Goal: Task Accomplishment & Management: Manage account settings

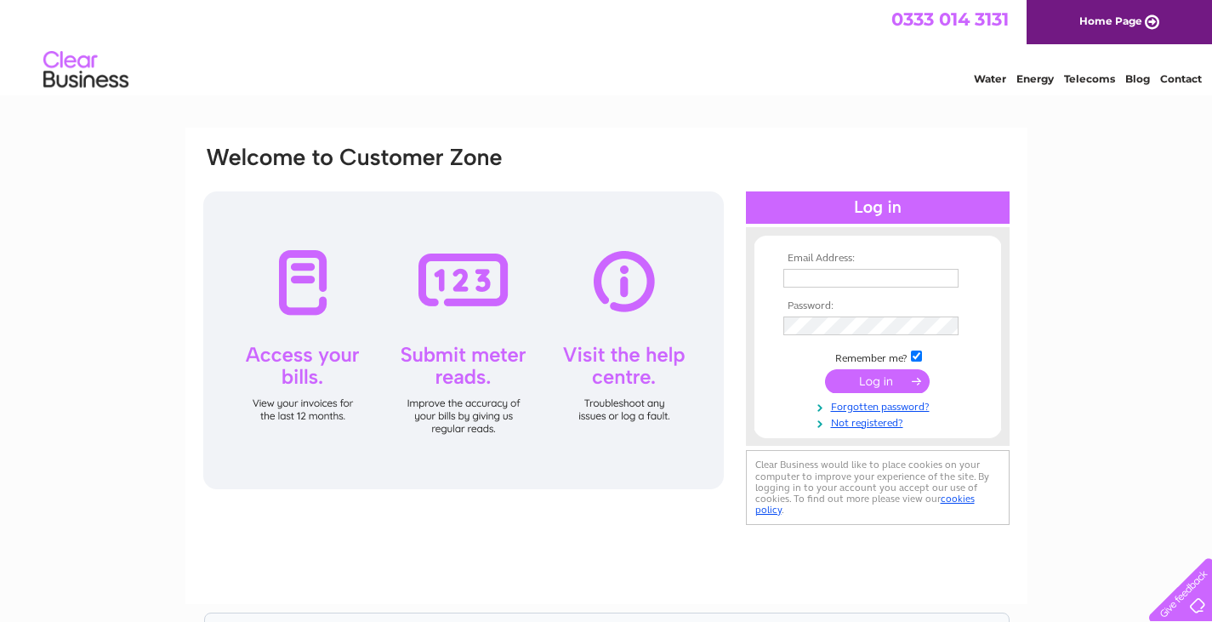
type input "[EMAIL_ADDRESS][DOMAIN_NAME]"
click at [872, 383] on input "submit" at bounding box center [877, 381] width 105 height 24
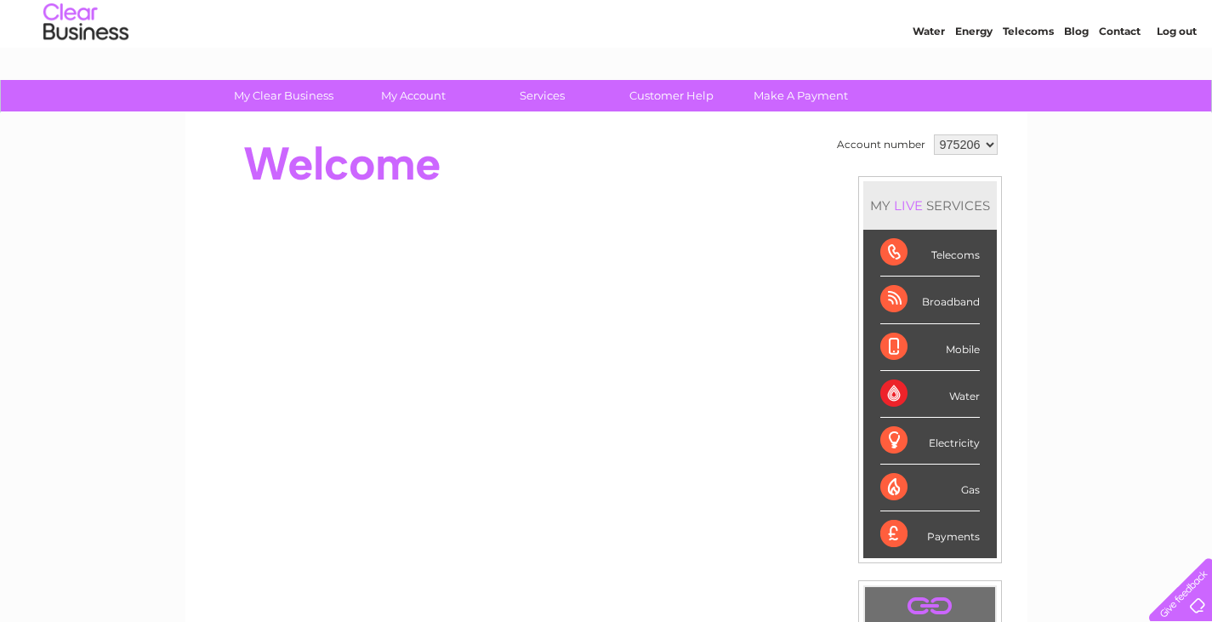
scroll to position [14, 0]
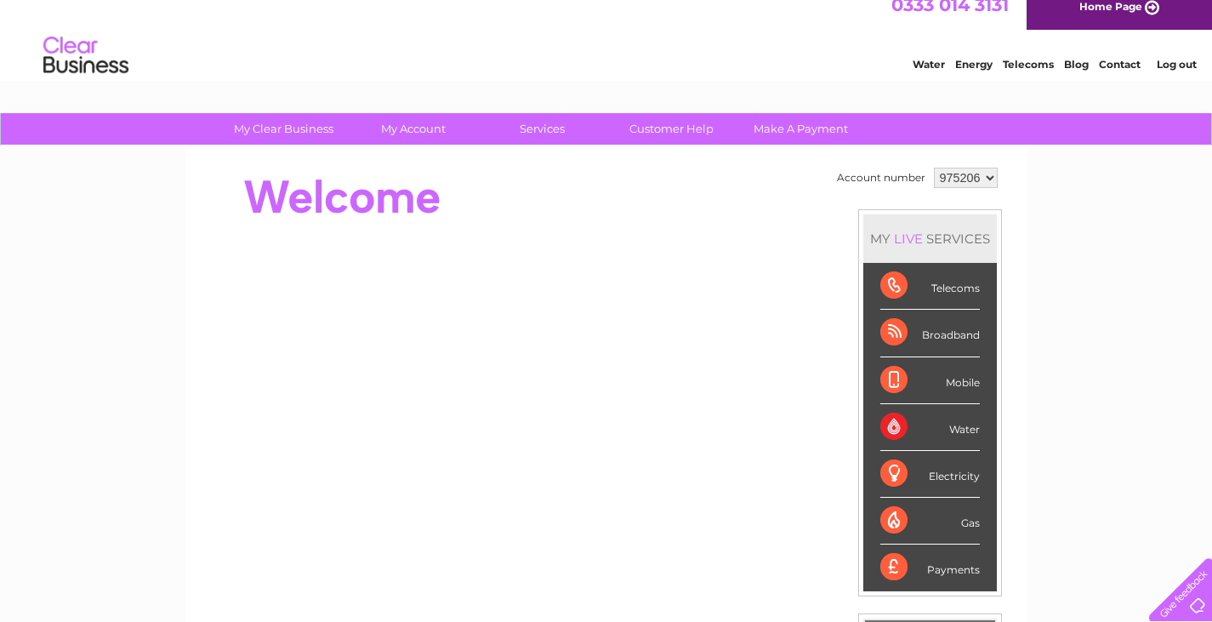
click at [873, 423] on li "Water" at bounding box center [929, 427] width 133 height 47
click at [889, 423] on div "Water" at bounding box center [929, 427] width 99 height 47
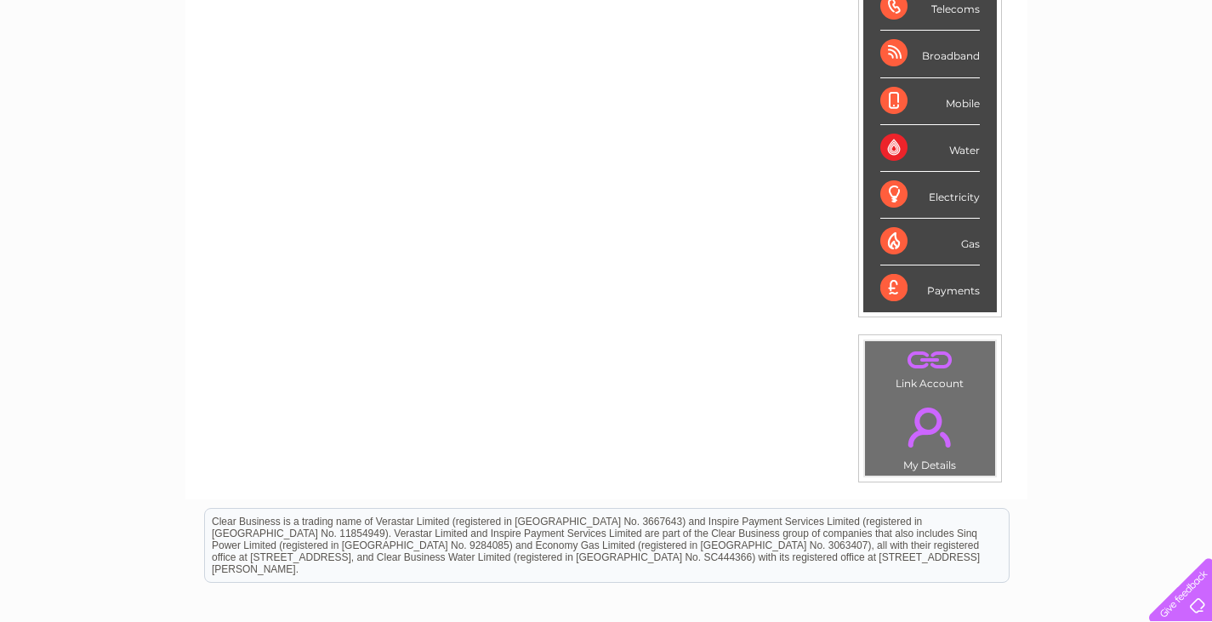
scroll to position [0, 0]
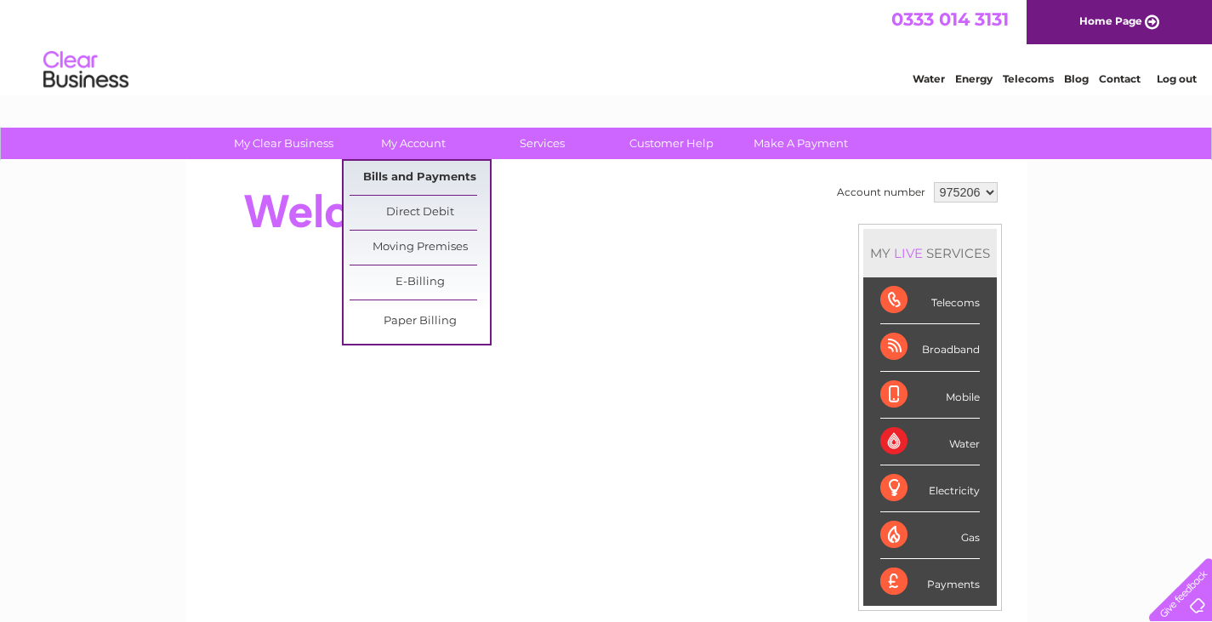
click at [388, 171] on link "Bills and Payments" at bounding box center [419, 178] width 140 height 34
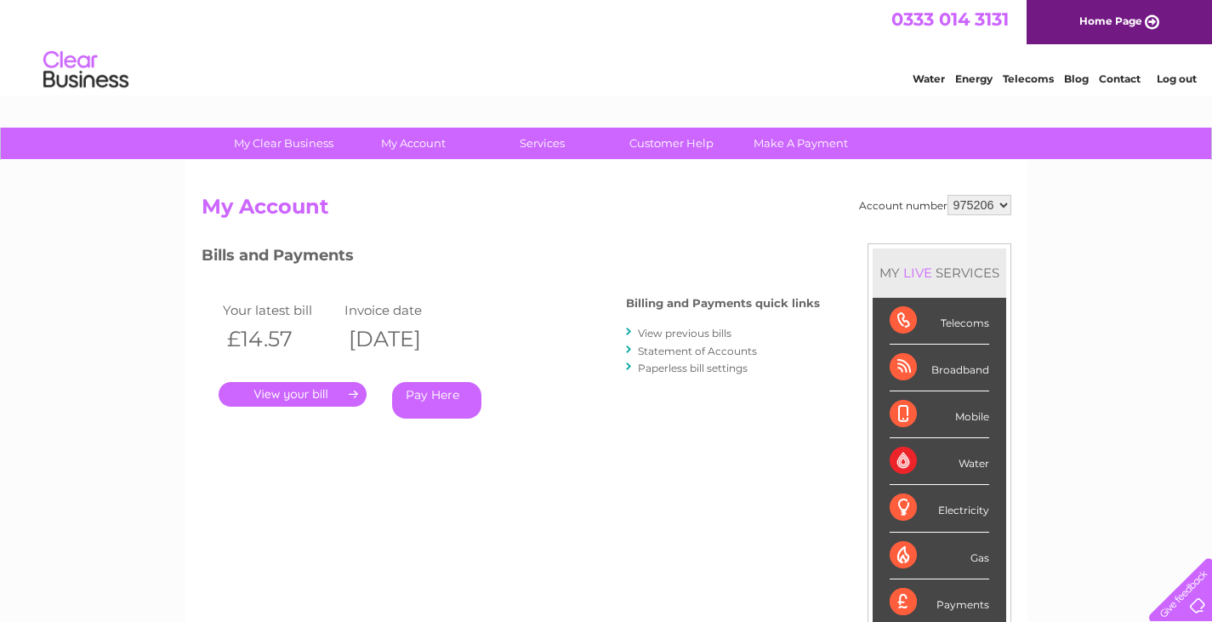
click at [324, 383] on link "." at bounding box center [293, 394] width 148 height 25
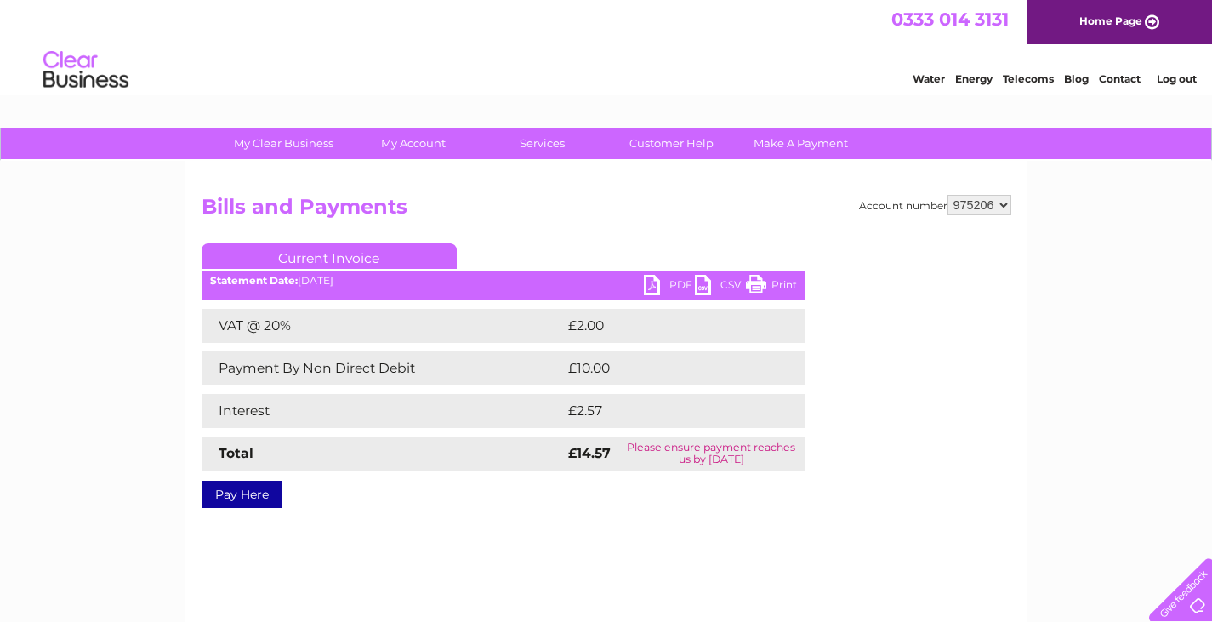
click at [991, 209] on select "975206 975208 994543" at bounding box center [979, 205] width 64 height 20
select select "975208"
click at [947, 195] on select "975206 975208 994543" at bounding box center [979, 205] width 64 height 20
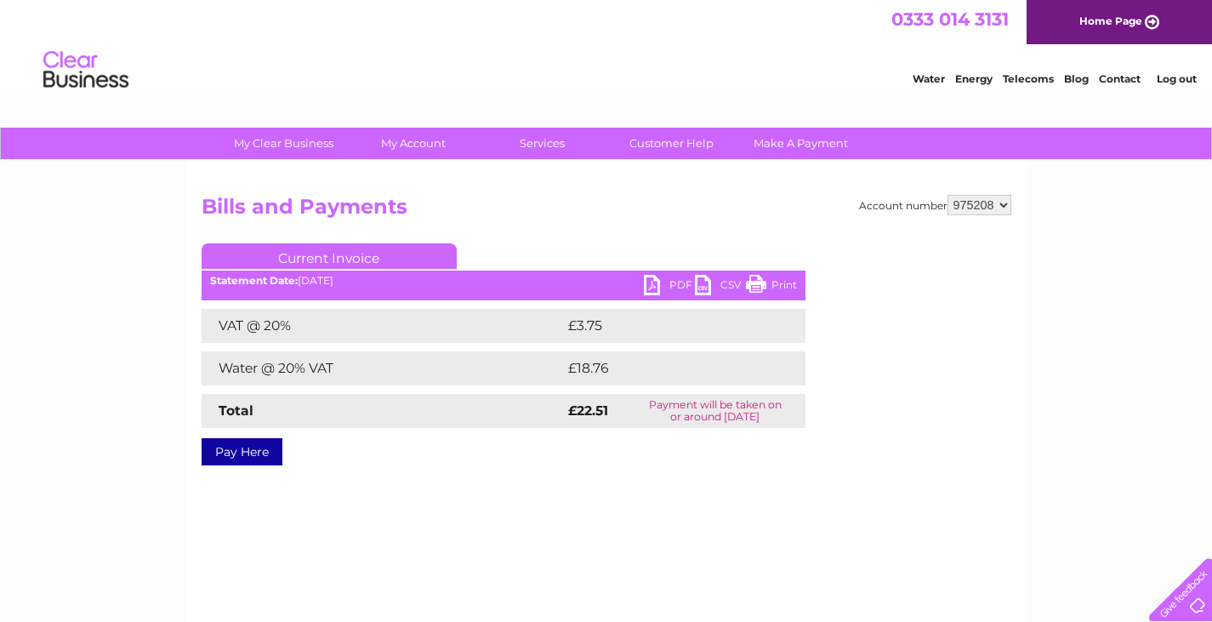
click at [984, 200] on select "975206 975208 994543" at bounding box center [979, 205] width 64 height 20
select select "994543"
click at [947, 195] on select "975206 975208 994543" at bounding box center [979, 205] width 64 height 20
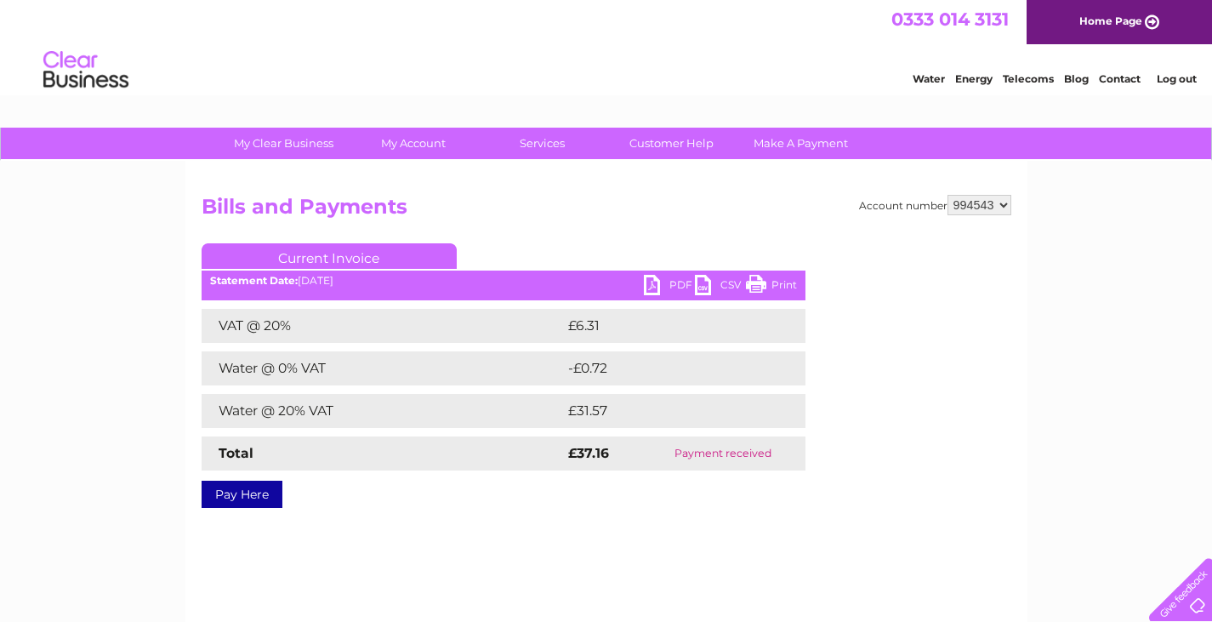
drag, startPoint x: 0, startPoint y: 0, endPoint x: 975, endPoint y: 203, distance: 996.2
click at [975, 203] on select "975206 975208 994543" at bounding box center [979, 205] width 64 height 20
select select "975206"
click at [947, 195] on select "975206 975208 994543" at bounding box center [979, 205] width 64 height 20
